Goal: Obtain resource: Download file/media

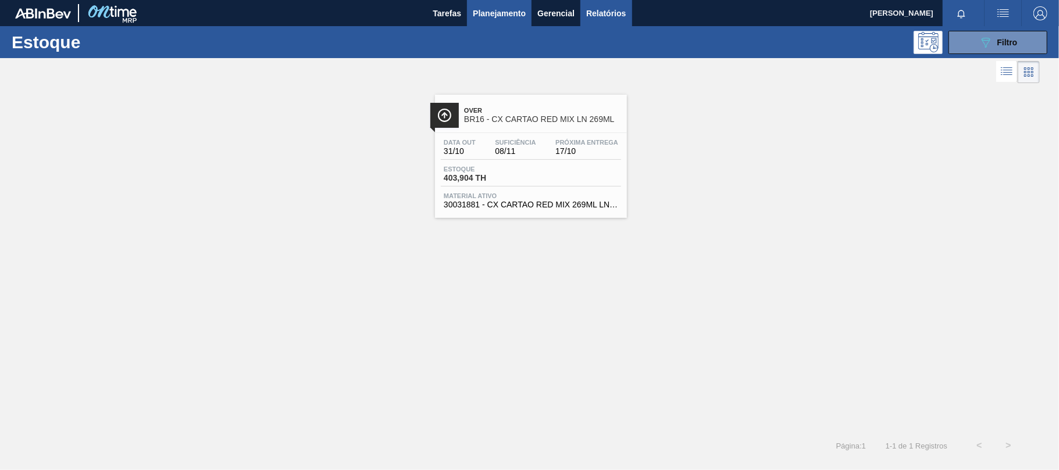
click at [603, 21] on button "Relatórios" at bounding box center [605, 13] width 51 height 26
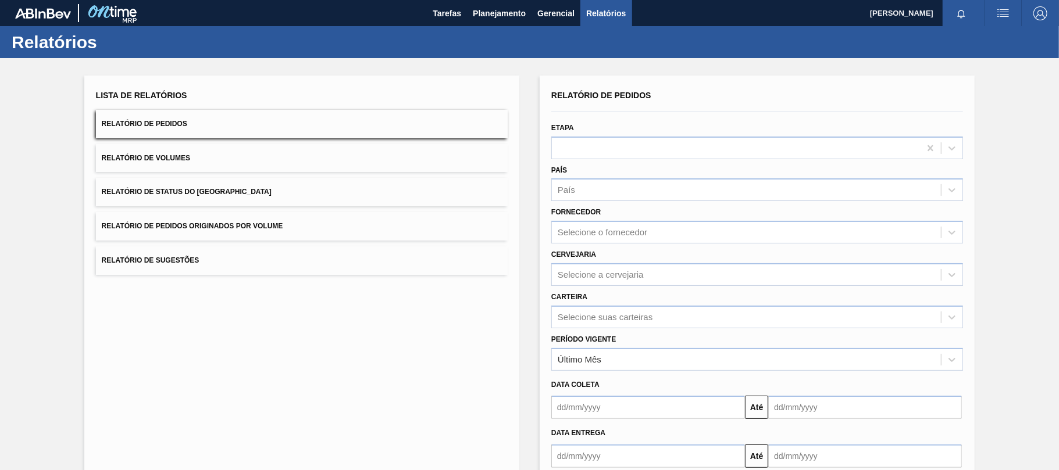
click at [261, 126] on button "Relatório de Pedidos" at bounding box center [302, 124] width 412 height 28
drag, startPoint x: 608, startPoint y: 263, endPoint x: 608, endPoint y: 271, distance: 8.2
click at [608, 265] on div "Selecione a cervejaria" at bounding box center [757, 274] width 412 height 23
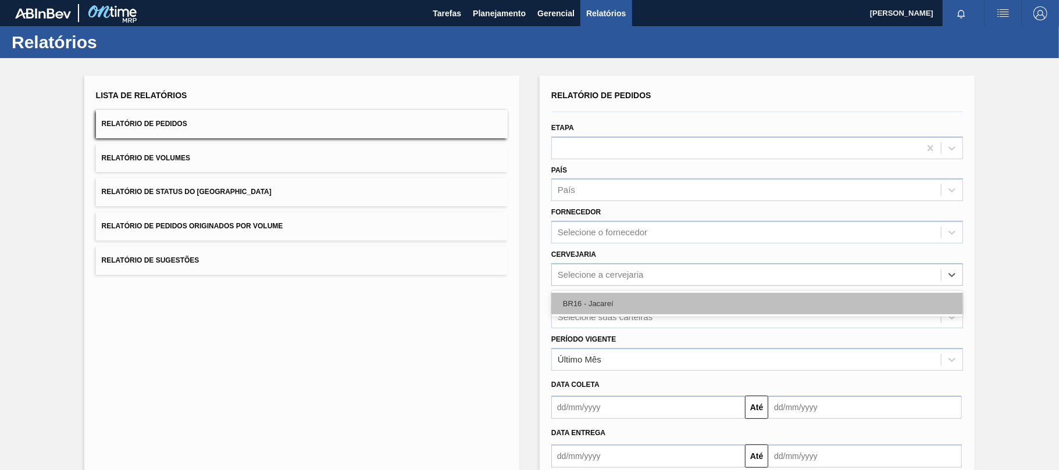
click at [608, 298] on div "BR16 - Jacareí" at bounding box center [757, 304] width 412 height 22
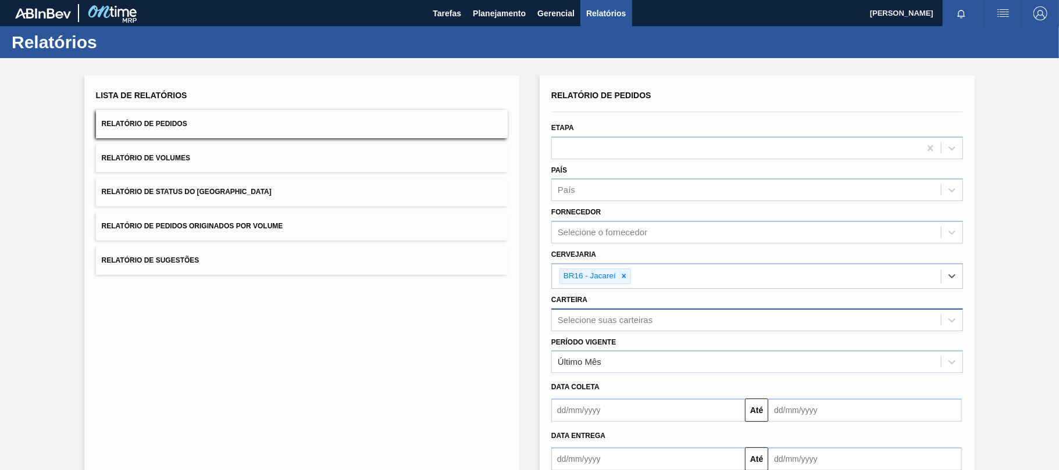
click at [598, 320] on div "Selecione suas carteiras" at bounding box center [757, 320] width 412 height 23
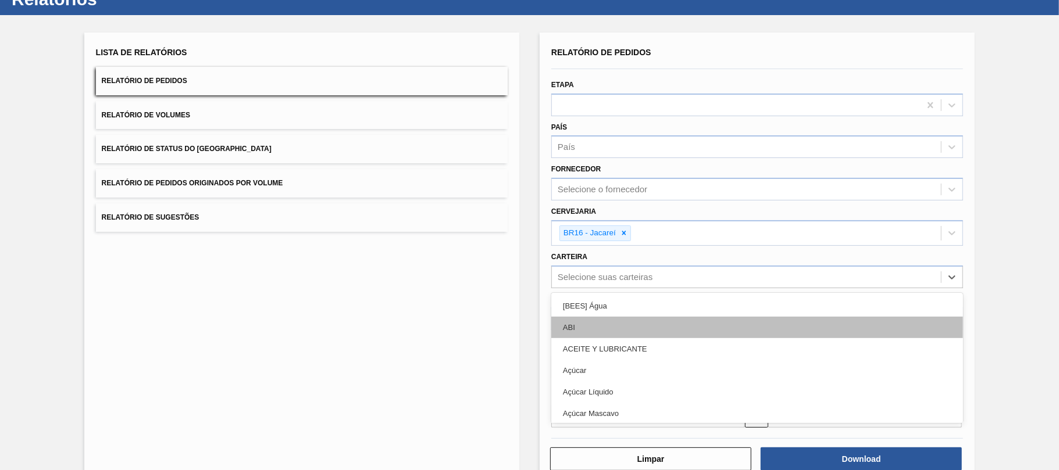
scroll to position [44, 0]
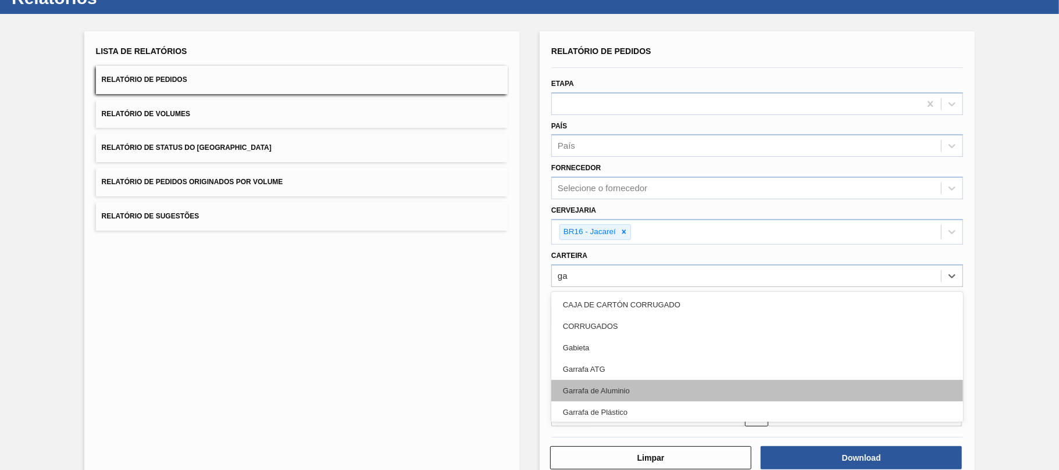
type input "gar"
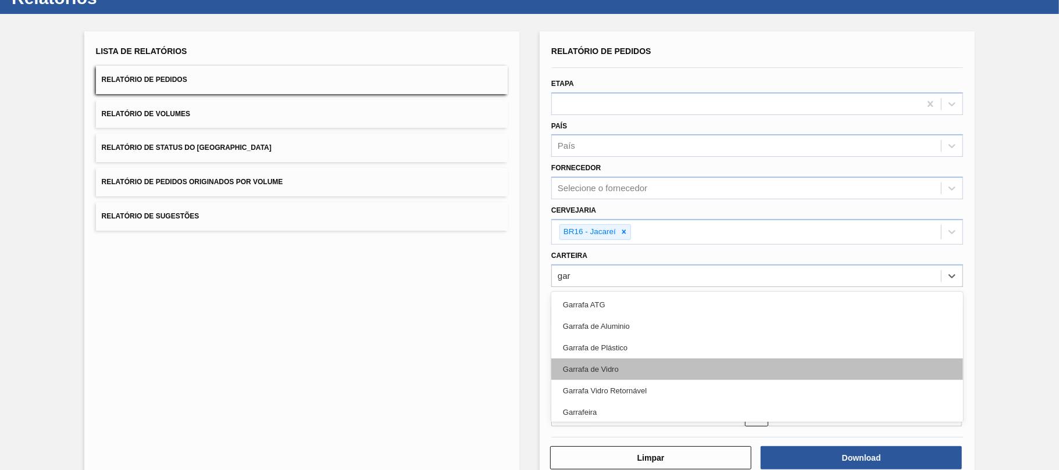
click at [634, 359] on div "Garrafa de Vidro" at bounding box center [757, 370] width 412 height 22
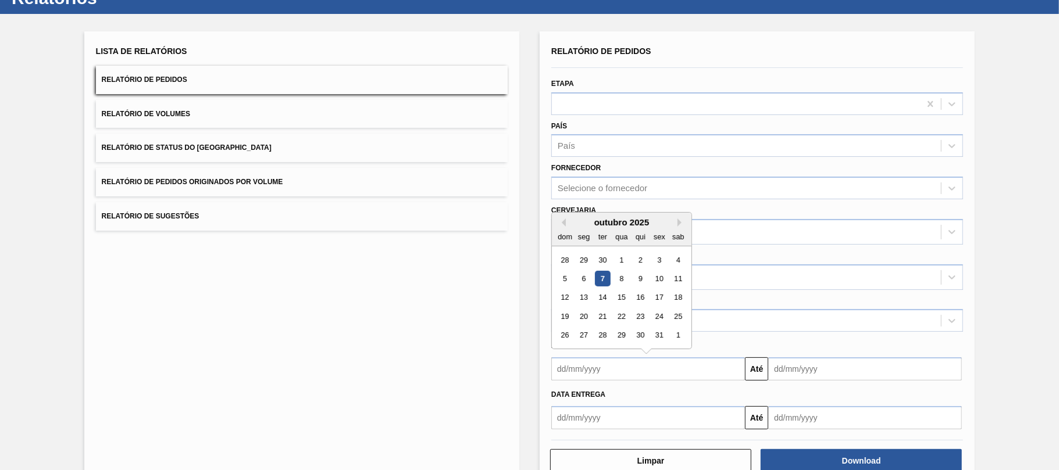
click at [626, 363] on input "text" at bounding box center [648, 369] width 194 height 23
drag, startPoint x: 600, startPoint y: 275, endPoint x: 643, endPoint y: 289, distance: 45.2
click at [600, 275] on div "7" at bounding box center [603, 279] width 16 height 16
type input "[DATE]"
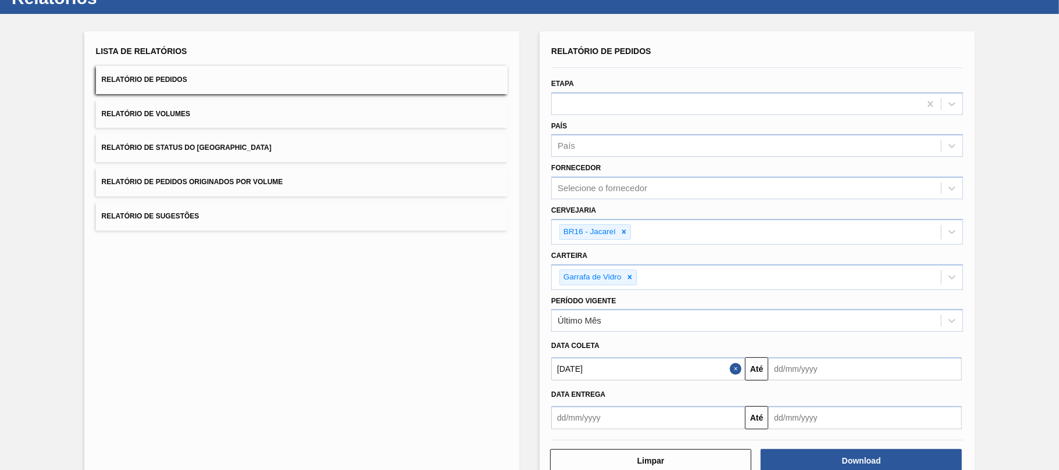
click at [780, 367] on input "text" at bounding box center [865, 369] width 194 height 23
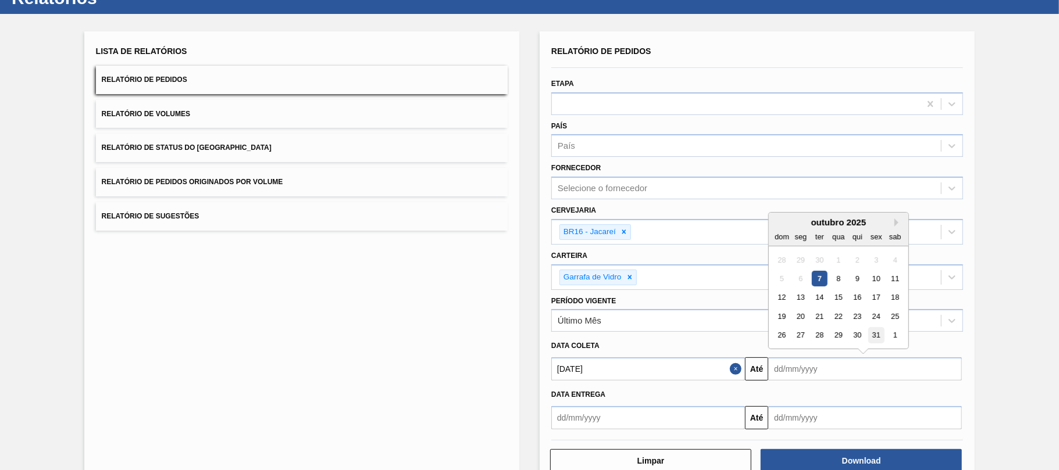
click at [877, 337] on div "31" at bounding box center [877, 336] width 16 height 16
type input "[DATE]"
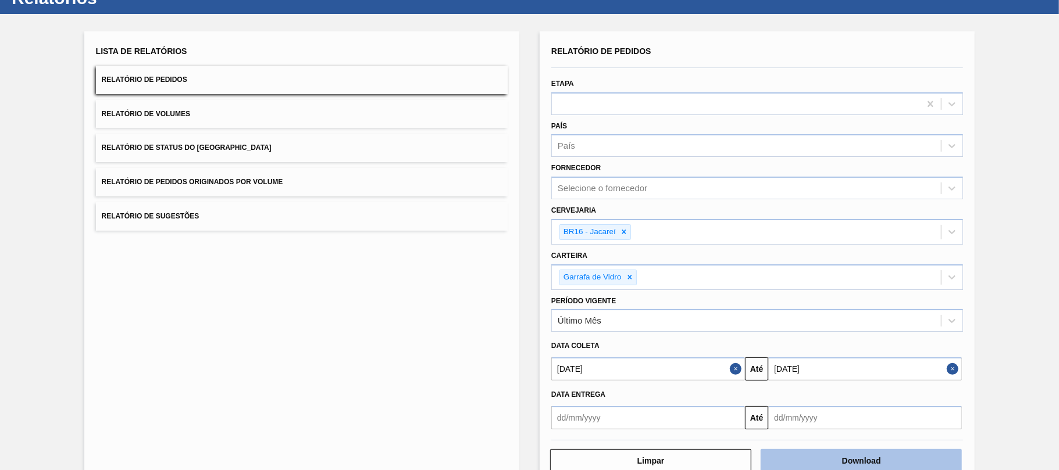
click at [821, 457] on button "Download" at bounding box center [860, 460] width 201 height 23
